Goal: Check status: Check status

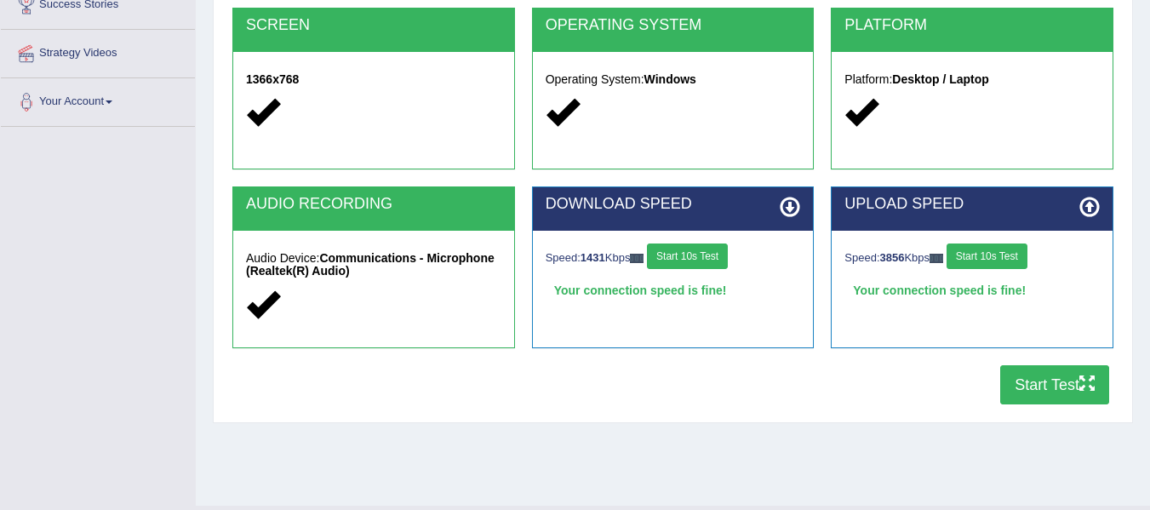
scroll to position [346, 0]
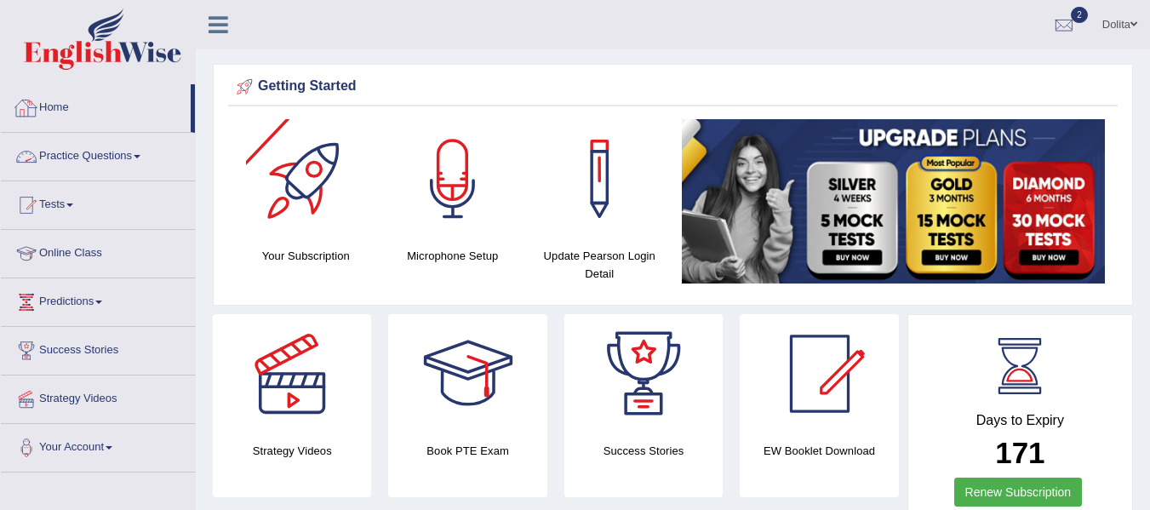
click at [63, 111] on link "Home" at bounding box center [96, 105] width 190 height 43
click at [57, 109] on link "Home" at bounding box center [96, 105] width 190 height 43
click at [1064, 30] on div at bounding box center [1064, 26] width 26 height 26
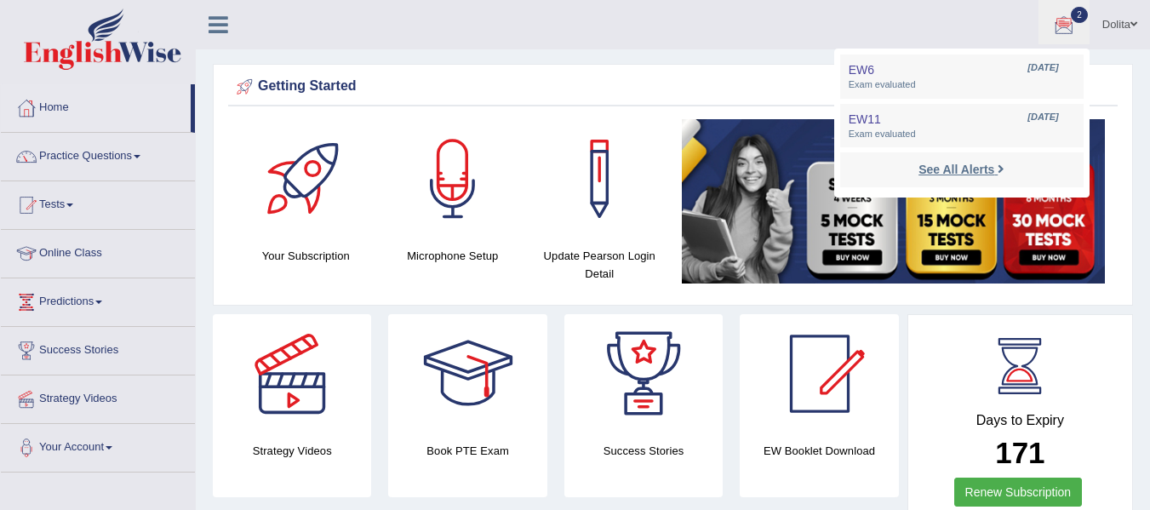
click at [985, 168] on strong "See All Alerts" at bounding box center [956, 170] width 76 height 14
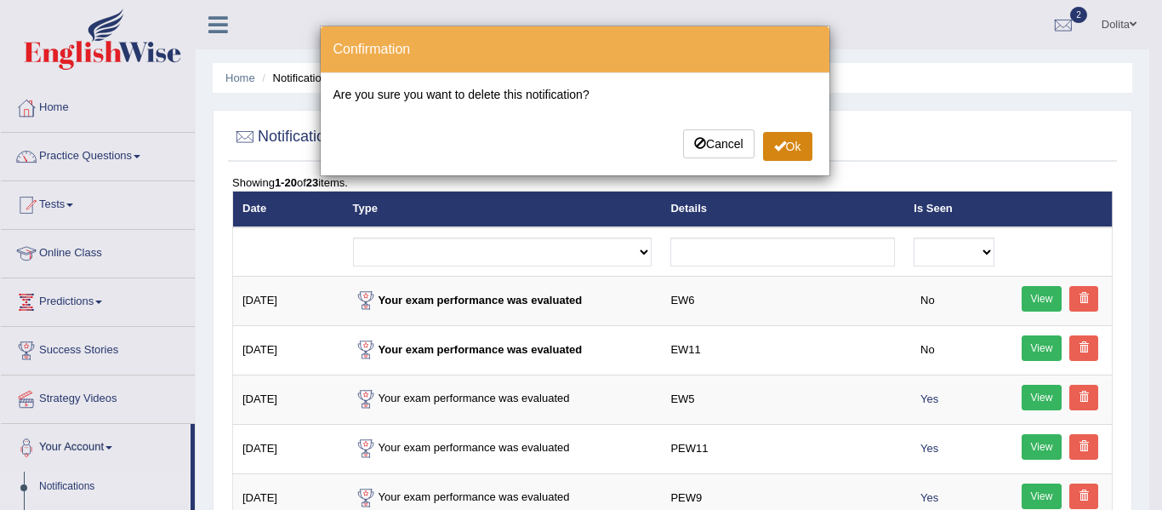
click at [802, 157] on button "Ok" at bounding box center [787, 146] width 49 height 29
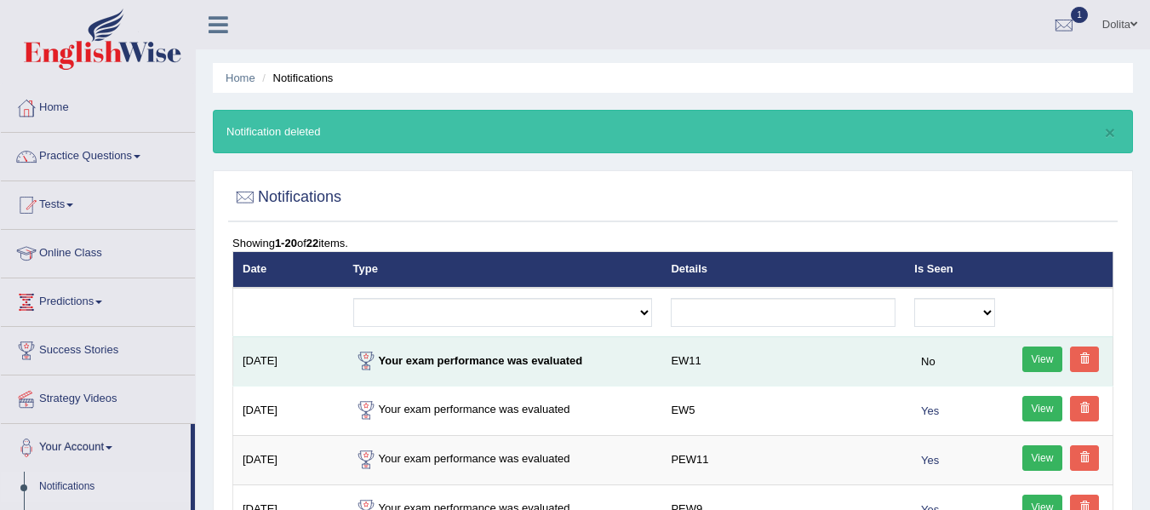
click at [1087, 353] on span at bounding box center [1084, 358] width 10 height 10
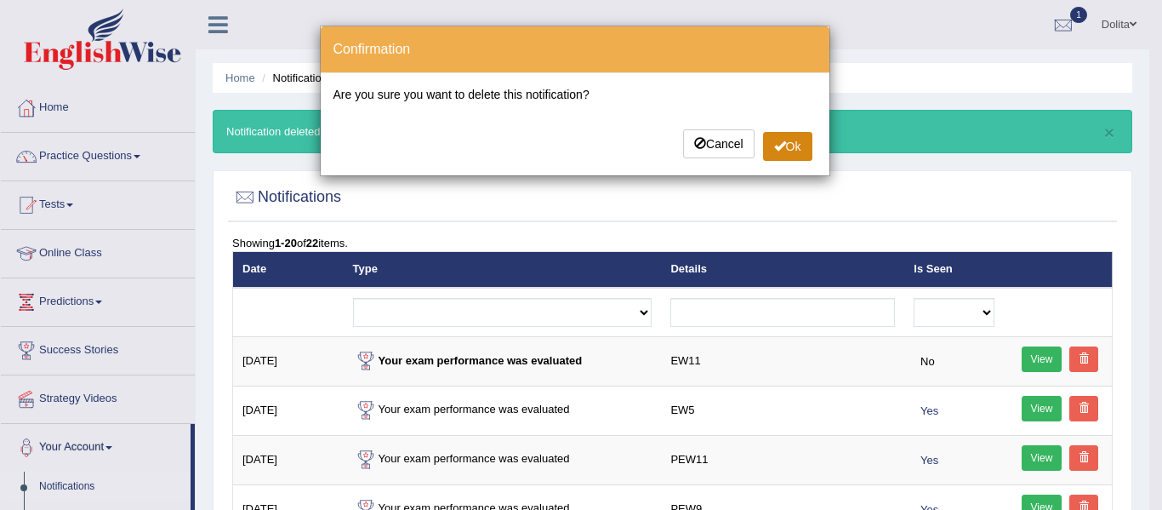
click at [807, 149] on button "Ok" at bounding box center [787, 146] width 49 height 29
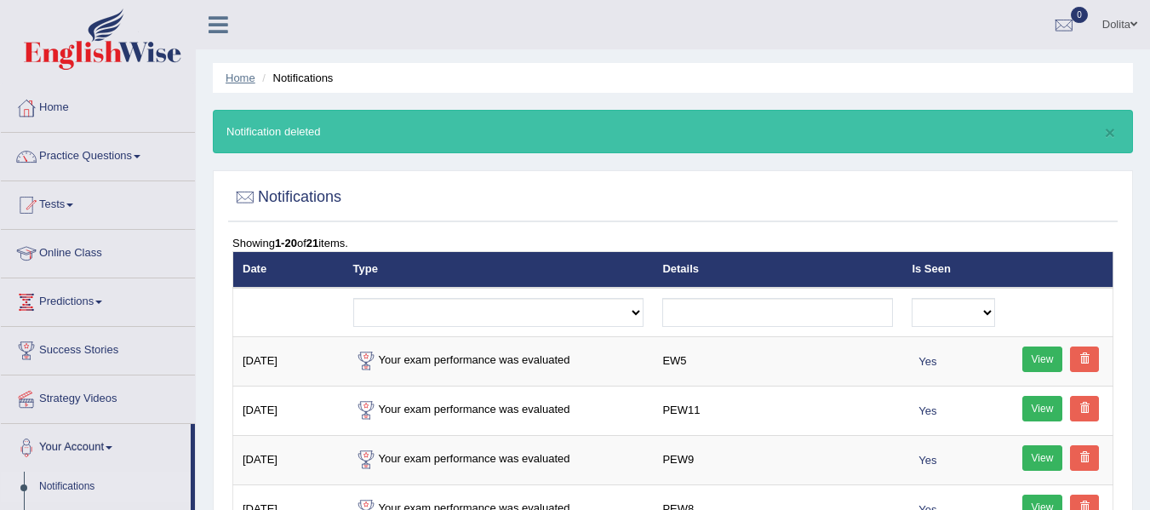
click at [237, 80] on link "Home" at bounding box center [241, 77] width 30 height 13
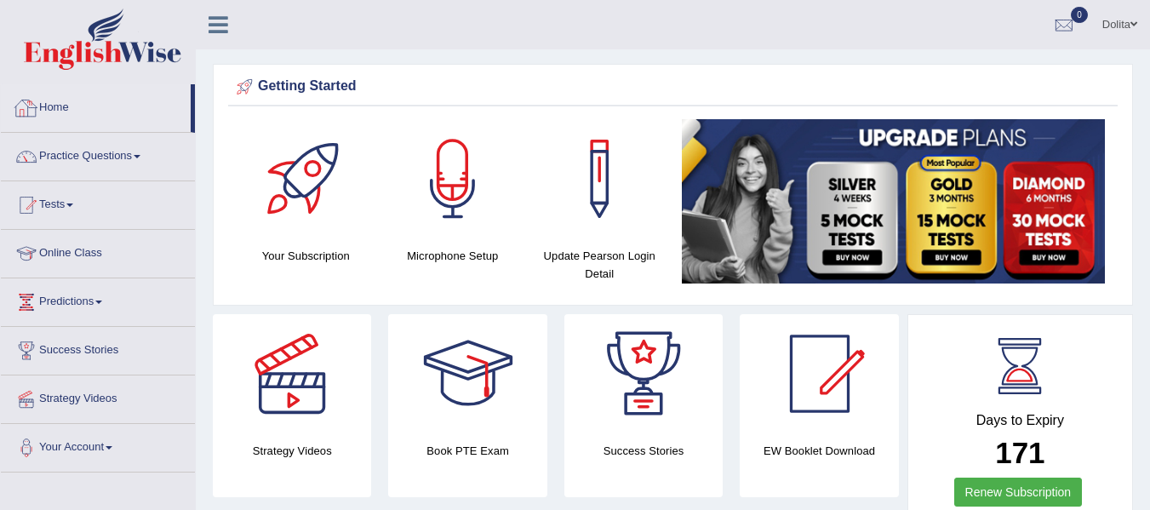
click at [63, 110] on link "Home" at bounding box center [96, 105] width 190 height 43
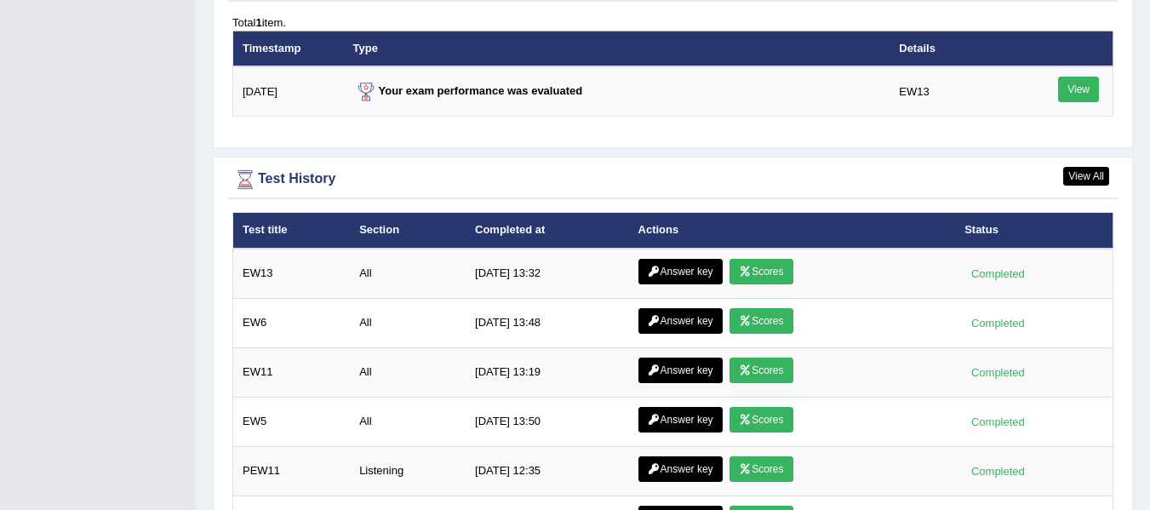
scroll to position [2145, 0]
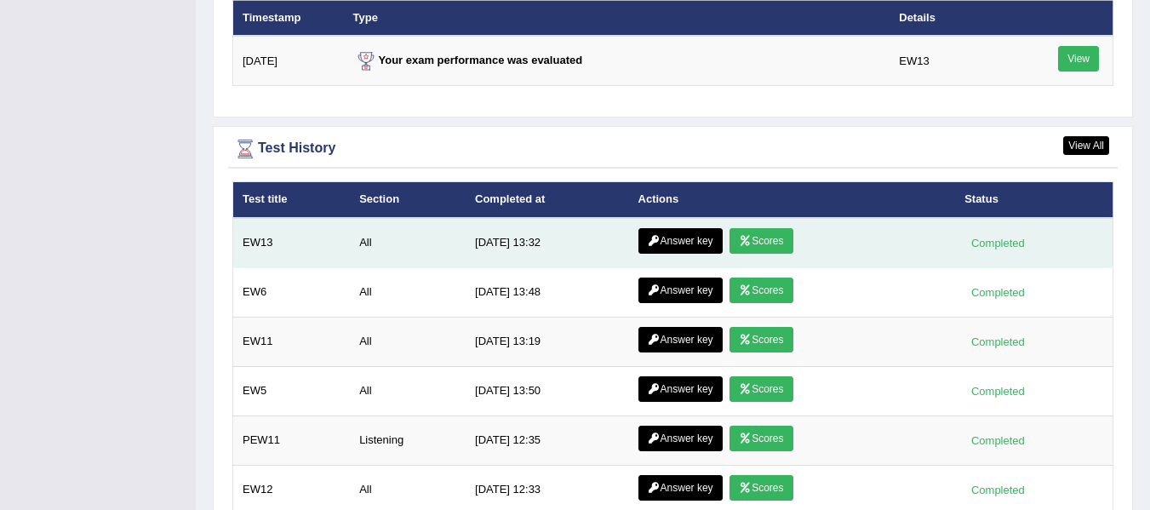
click at [765, 243] on link "Scores" at bounding box center [760, 241] width 63 height 26
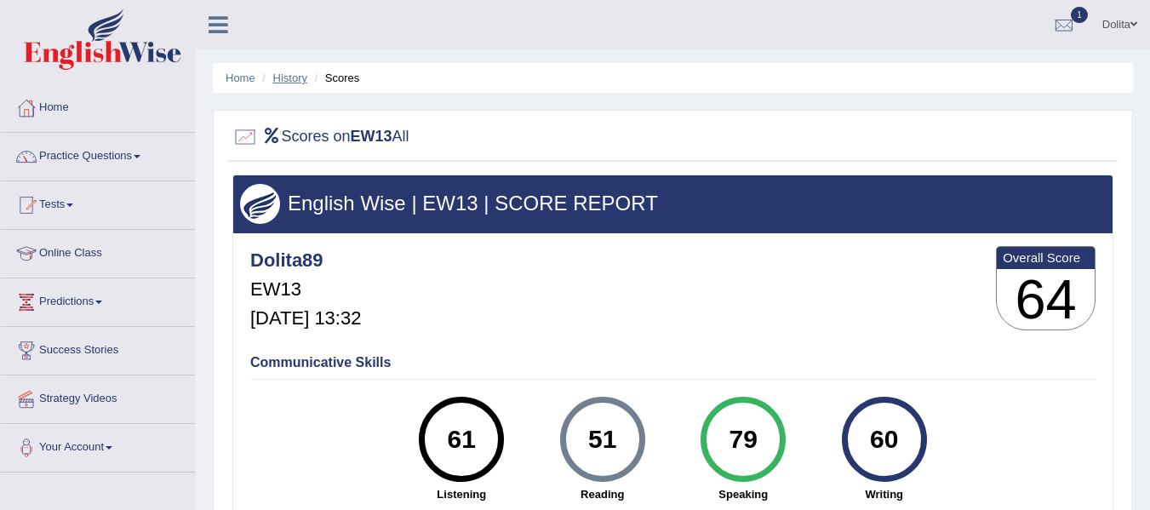
click at [283, 78] on link "History" at bounding box center [290, 77] width 34 height 13
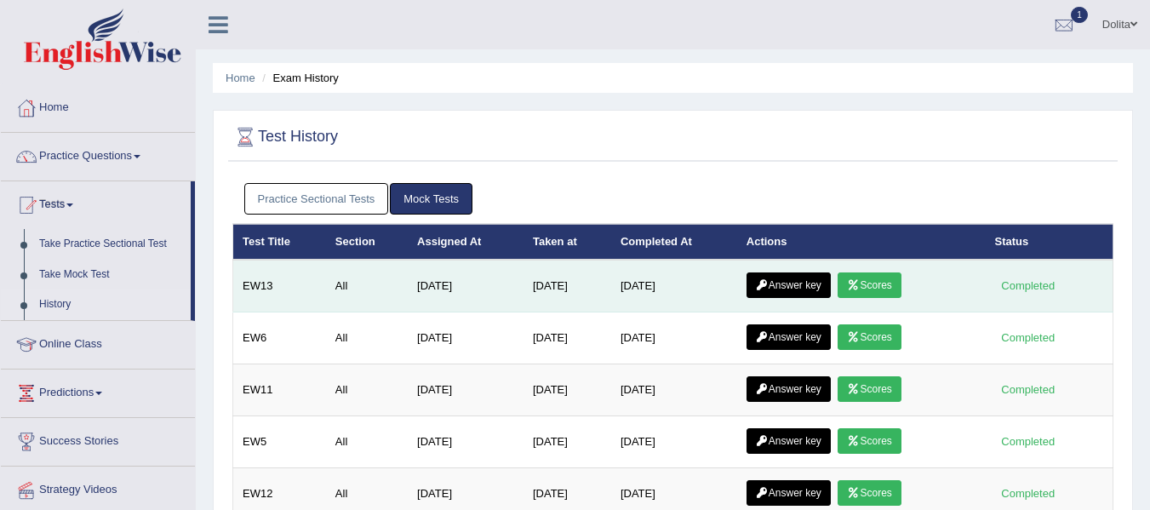
click at [797, 288] on link "Answer key" at bounding box center [788, 285] width 84 height 26
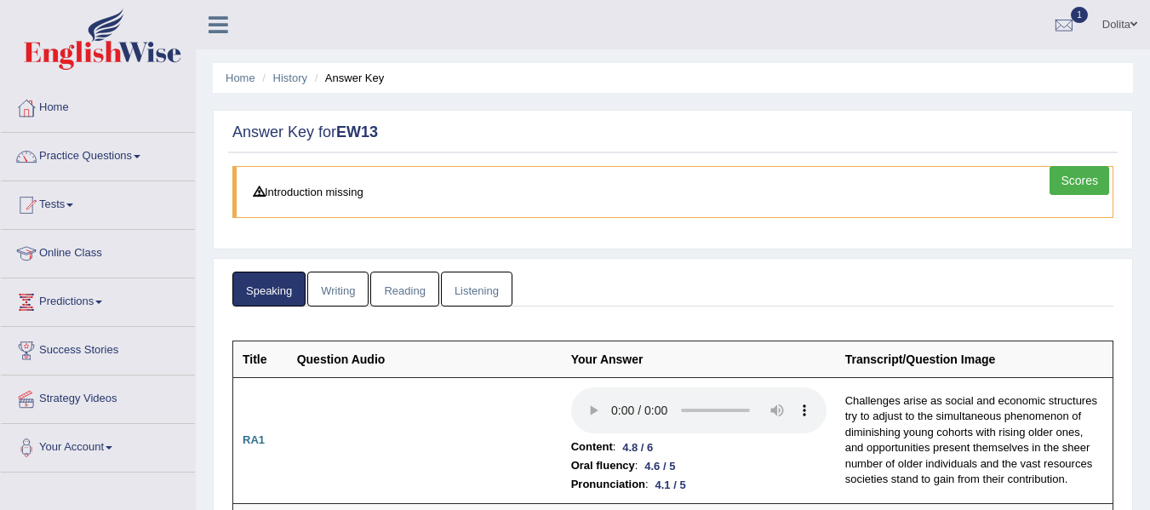
click at [406, 290] on link "Reading" at bounding box center [404, 288] width 68 height 35
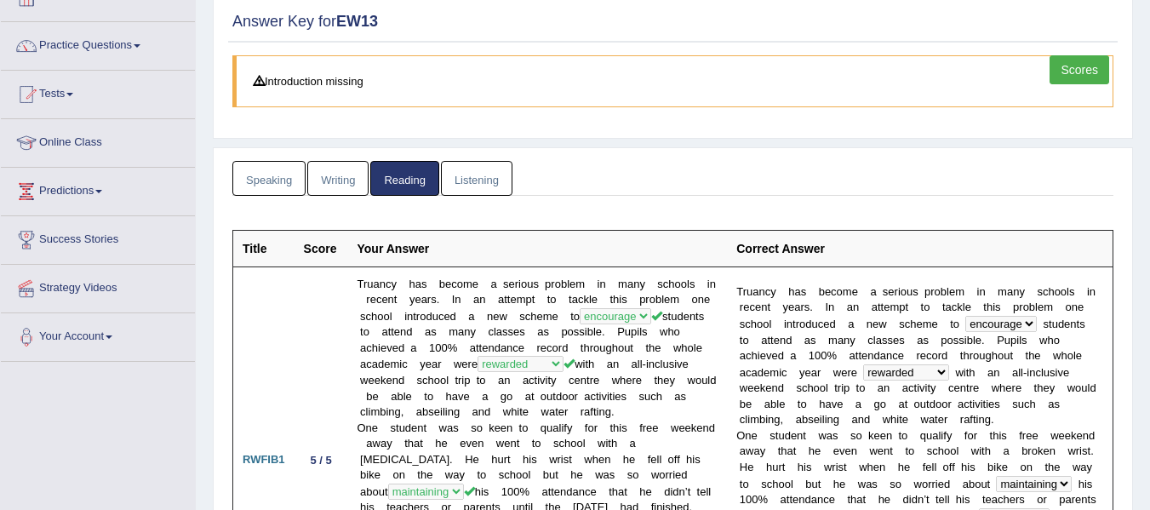
scroll to position [39, 0]
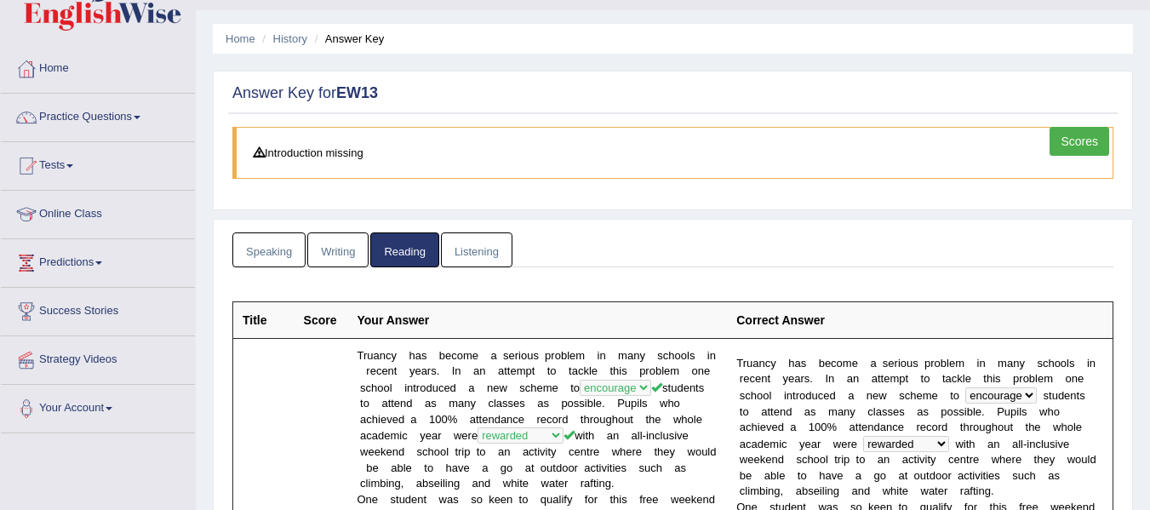
click at [454, 258] on link "Listening" at bounding box center [476, 249] width 71 height 35
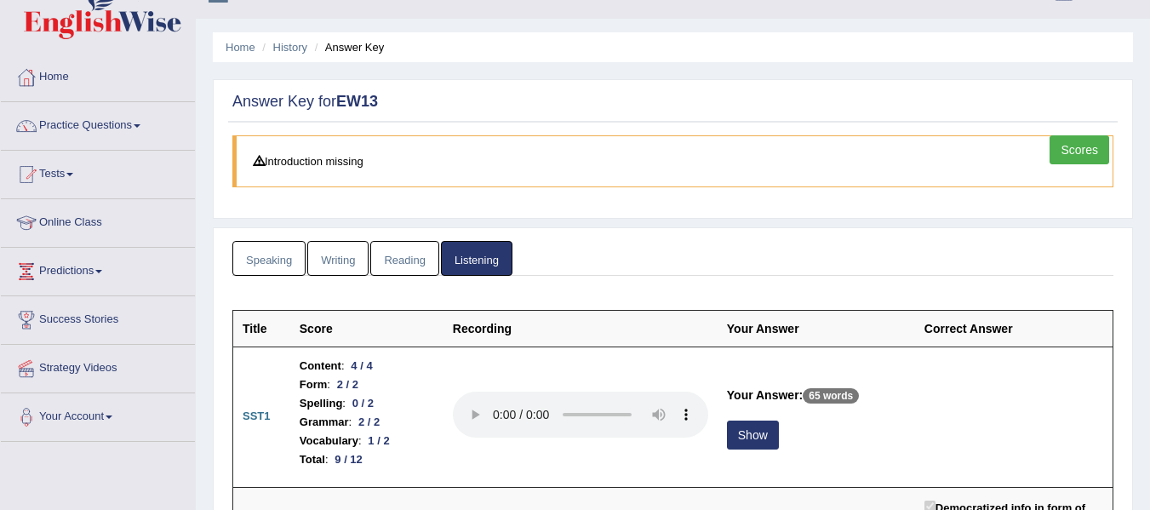
scroll to position [0, 0]
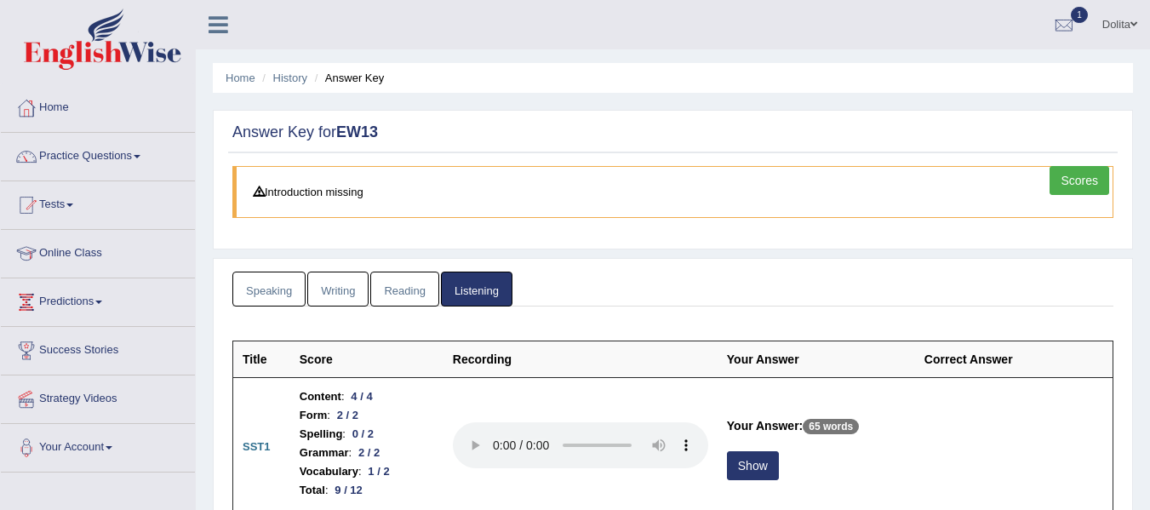
click at [333, 290] on link "Writing" at bounding box center [337, 288] width 61 height 35
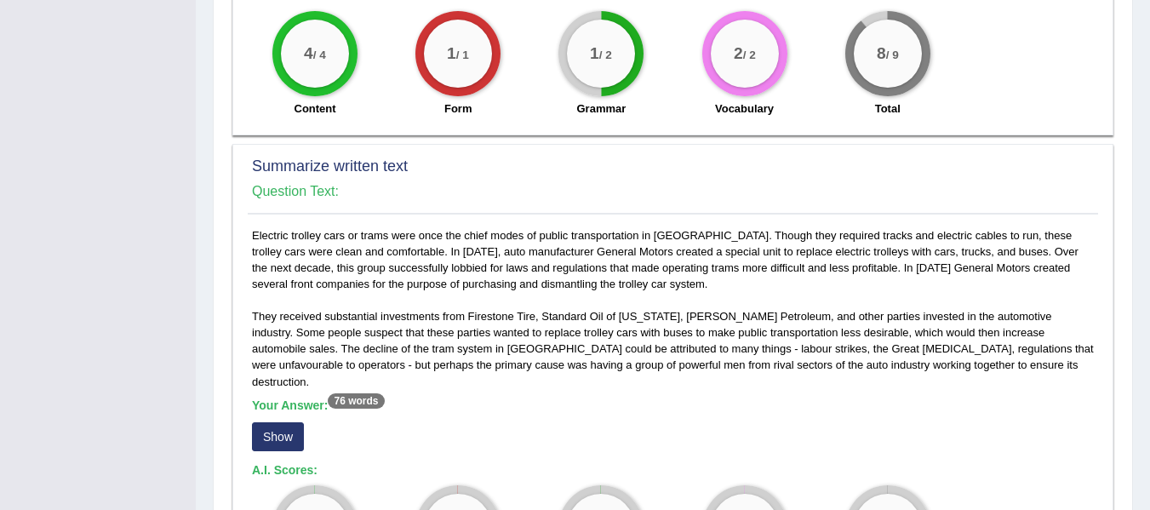
scroll to position [879, 0]
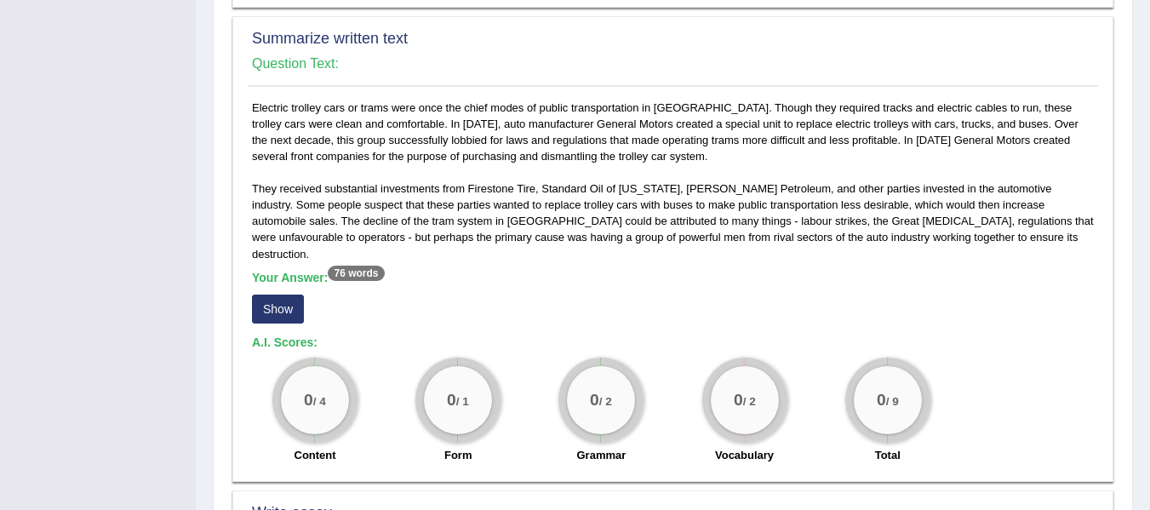
click at [270, 294] on button "Show" at bounding box center [278, 308] width 52 height 29
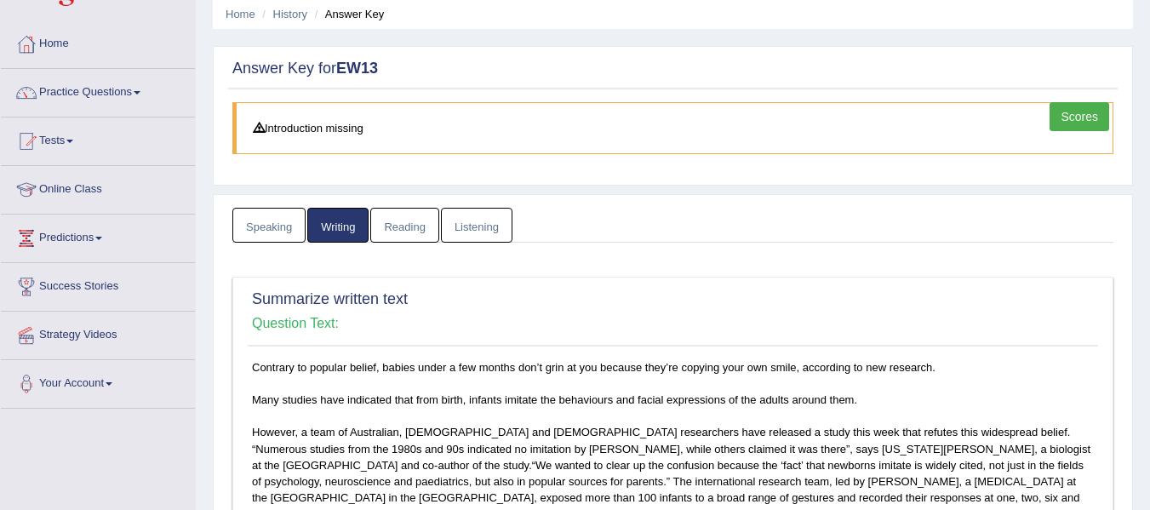
scroll to position [0, 0]
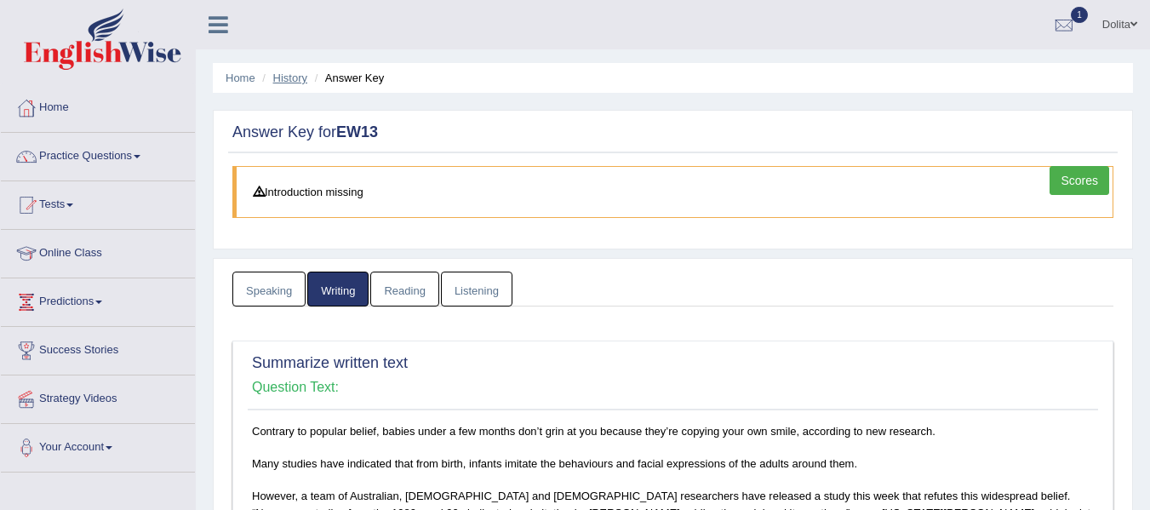
click at [293, 77] on link "History" at bounding box center [290, 77] width 34 height 13
